Goal: Task Accomplishment & Management: Contribute content

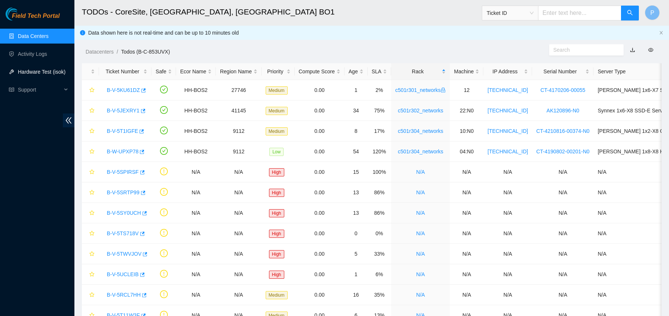
scroll to position [2, 0]
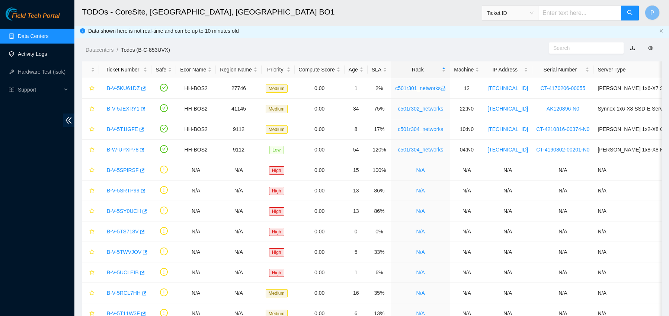
click at [37, 55] on link "Activity Logs" at bounding box center [32, 54] width 29 height 6
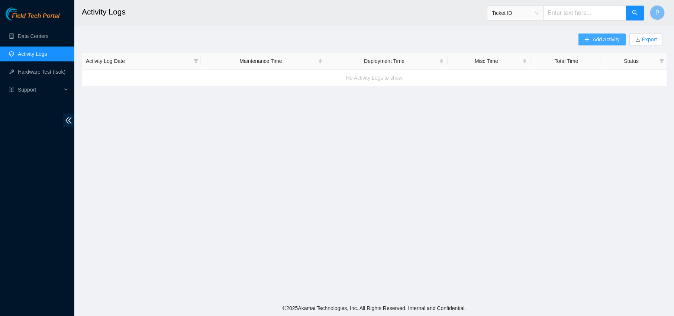
click at [604, 40] on span "Add Activity" at bounding box center [606, 39] width 27 height 8
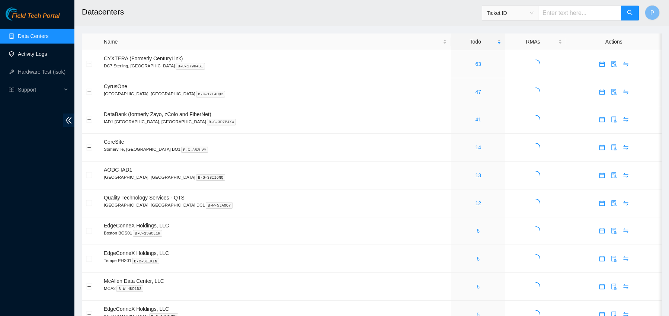
click at [34, 51] on link "Activity Logs" at bounding box center [32, 54] width 29 height 6
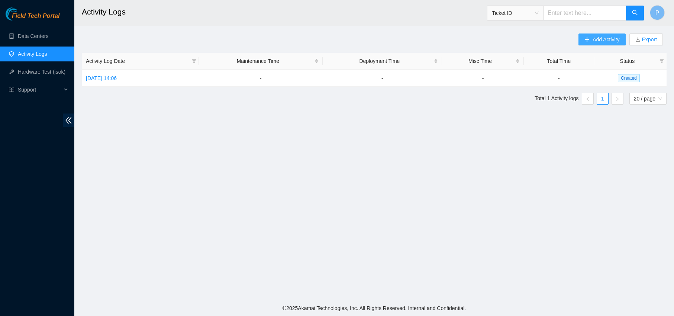
click at [589, 37] on button "Add Activity" at bounding box center [602, 39] width 47 height 12
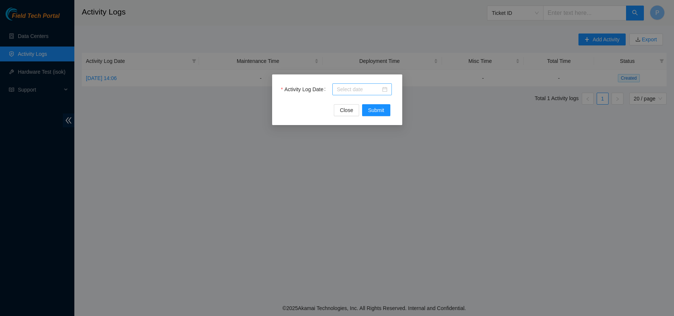
click at [385, 89] on div at bounding box center [362, 89] width 51 height 8
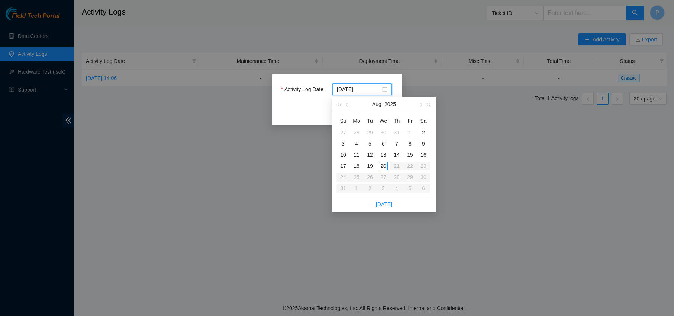
type input "[DATE]"
click at [383, 166] on div "20" at bounding box center [383, 165] width 9 height 9
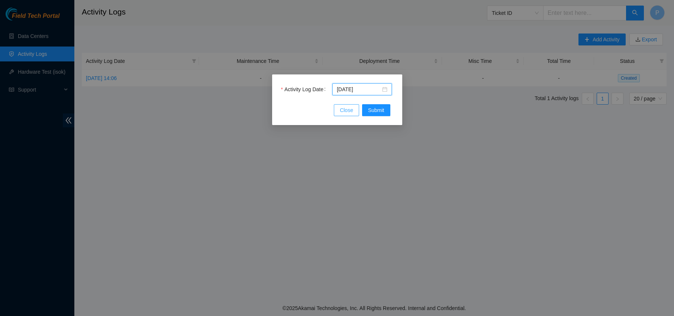
click at [352, 112] on span "Close" at bounding box center [346, 110] width 13 height 8
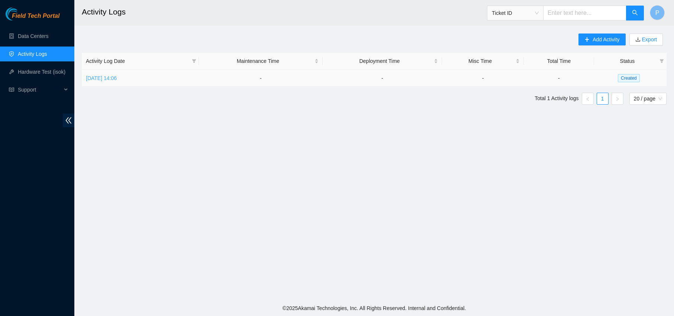
click at [117, 78] on link "[DATE] 14:06" at bounding box center [101, 78] width 31 height 6
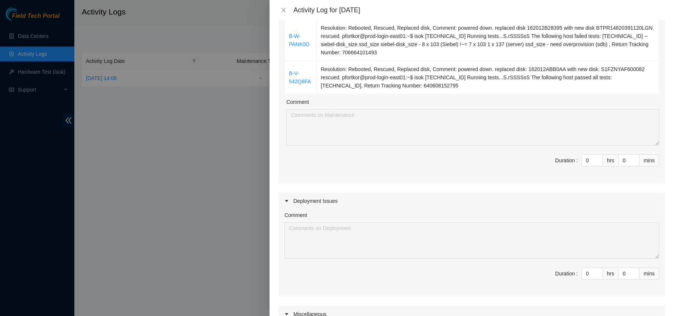
scroll to position [273, 0]
